Goal: Task Accomplishment & Management: Use online tool/utility

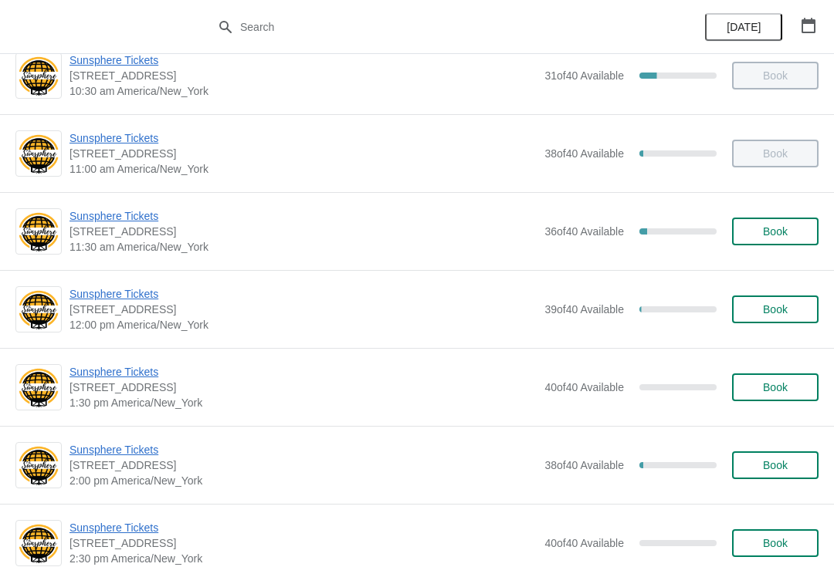
scroll to position [222, 0]
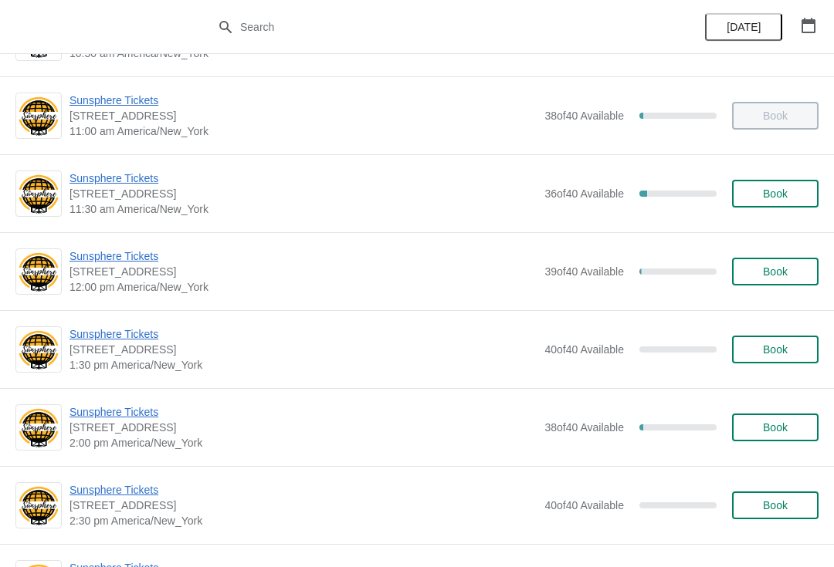
click at [115, 259] on span "Sunsphere Tickets" at bounding box center [302, 256] width 467 height 15
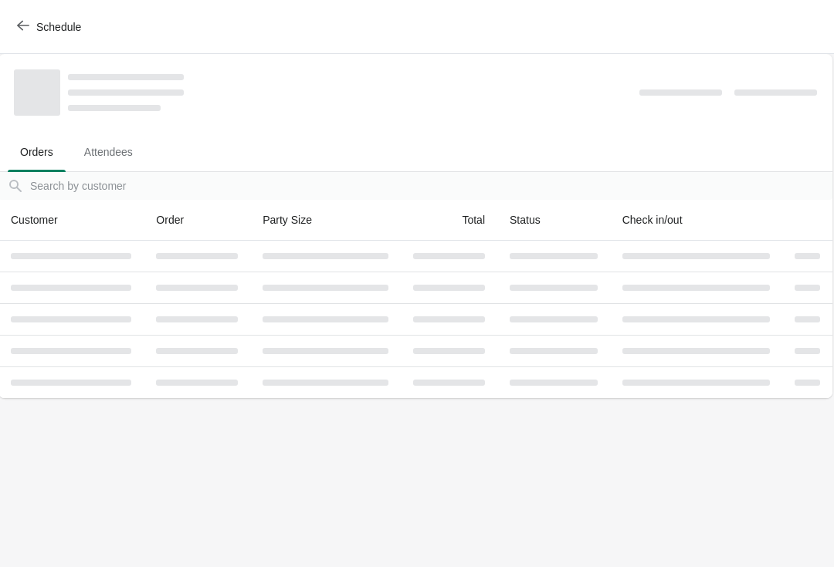
scroll to position [0, 1]
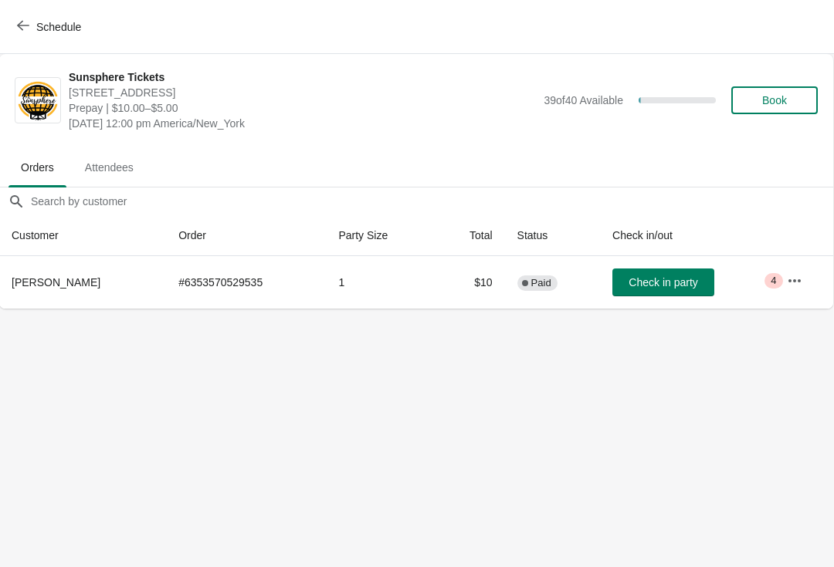
click at [659, 283] on span "Check in party" at bounding box center [662, 282] width 69 height 12
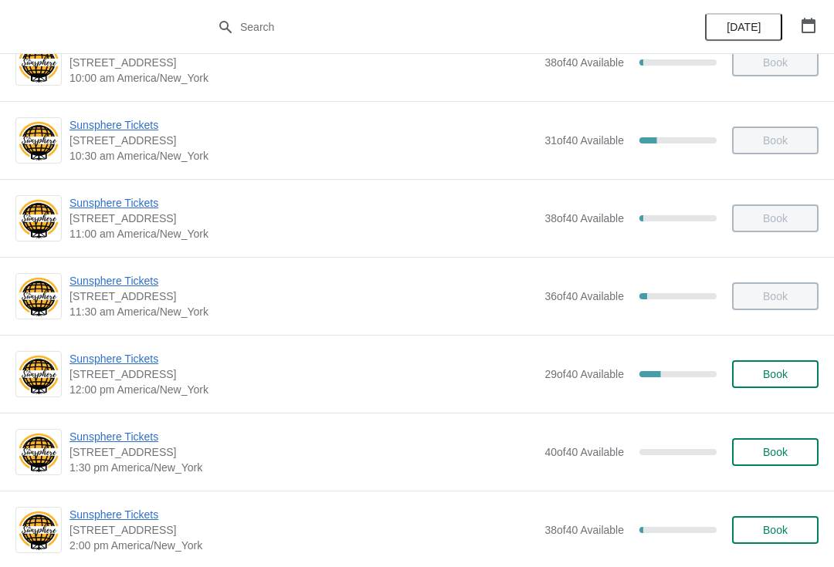
scroll to position [122, 0]
